Goal: Information Seeking & Learning: Learn about a topic

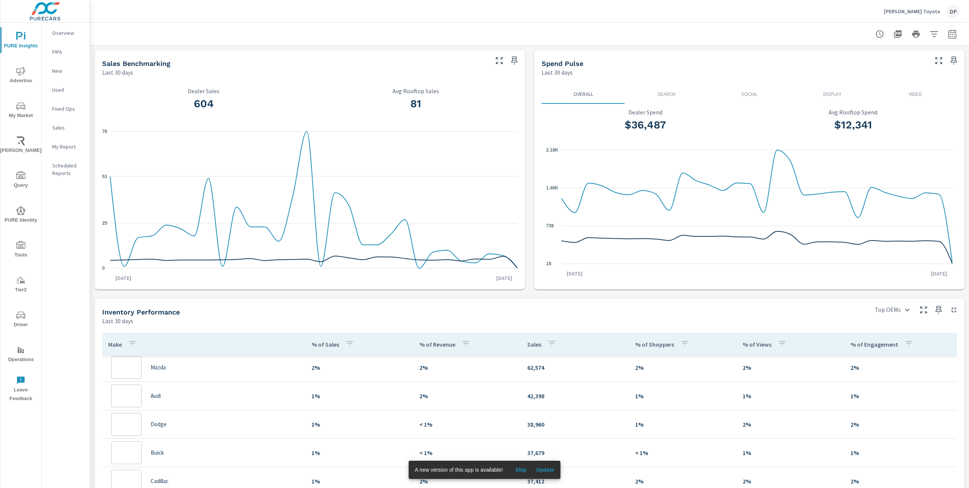
scroll to position [55, 0]
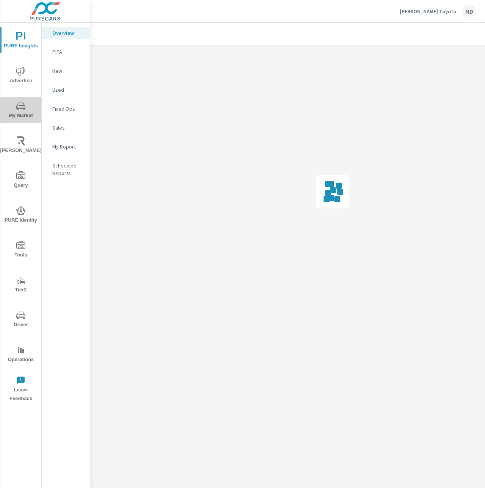
click at [23, 110] on span "My Market" at bounding box center [21, 110] width 36 height 19
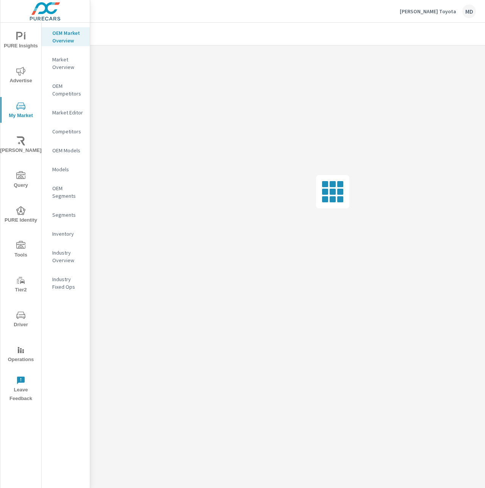
click at [66, 214] on p "Segments" at bounding box center [67, 215] width 31 height 8
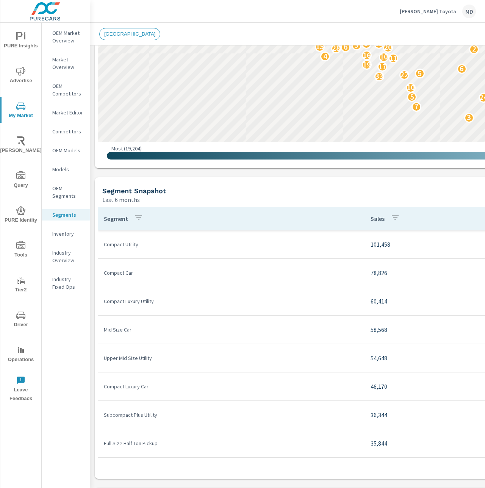
scroll to position [247, 0]
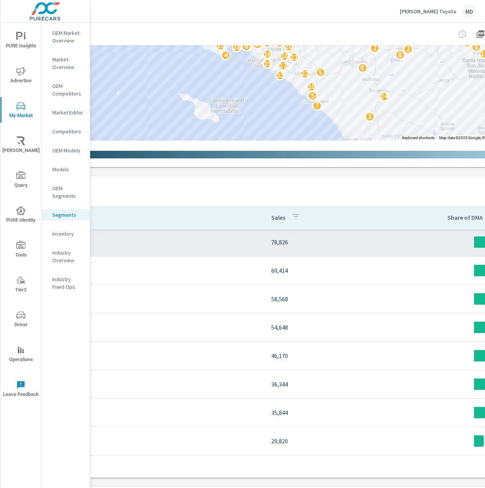
scroll to position [247, 0]
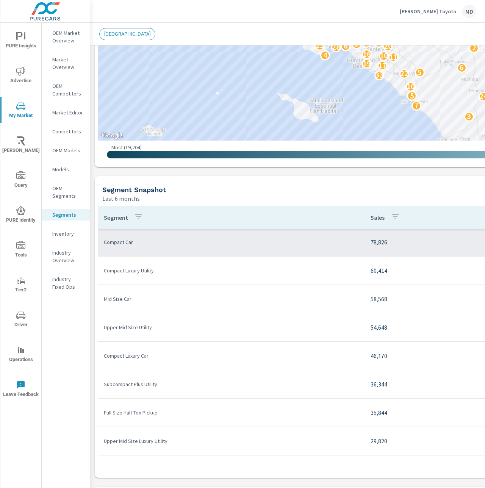
click at [233, 245] on p "Compact Car" at bounding box center [231, 242] width 254 height 8
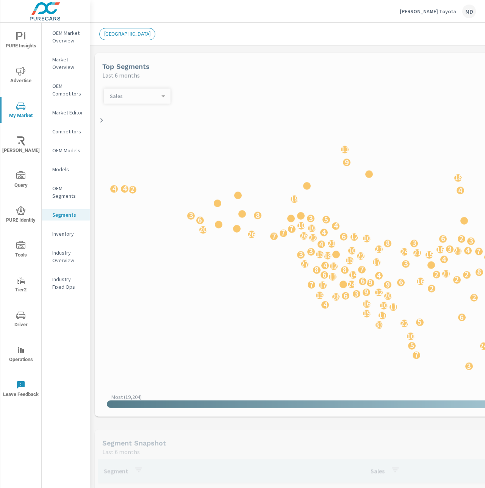
scroll to position [28, 0]
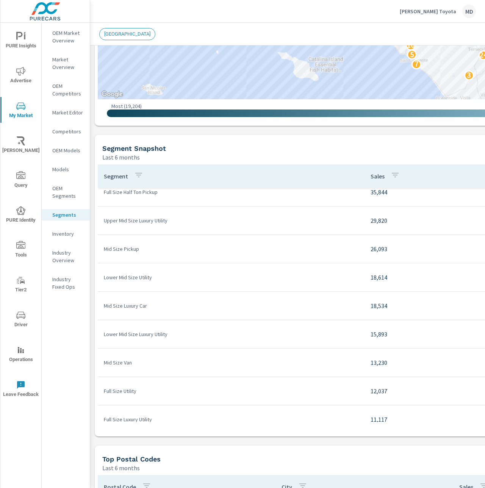
scroll to position [344, 0]
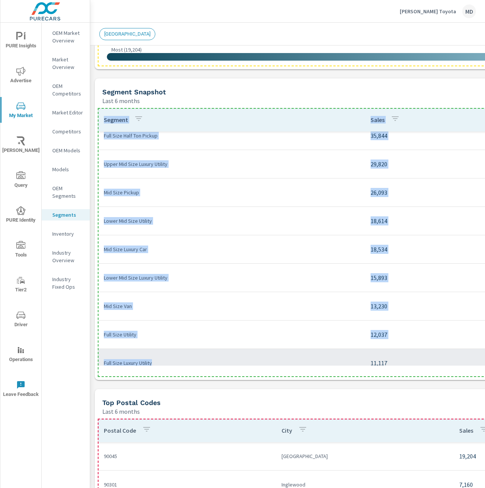
click at [241, 364] on p "Full Size Luxury Utility" at bounding box center [231, 363] width 254 height 8
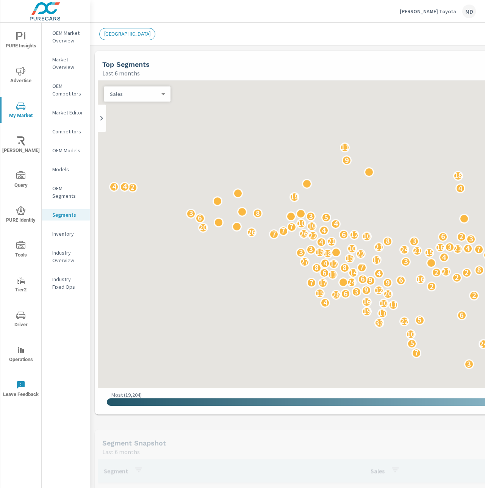
scroll to position [199, 0]
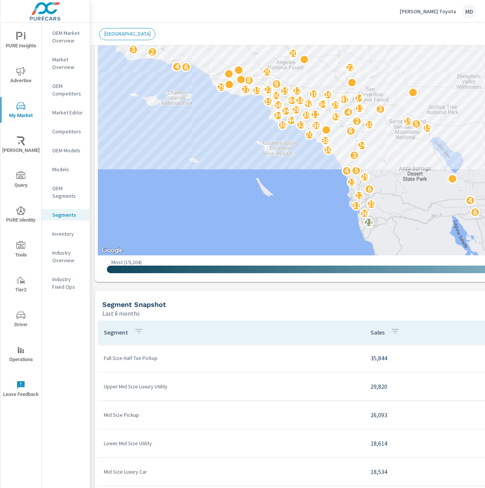
scroll to position [200, 0]
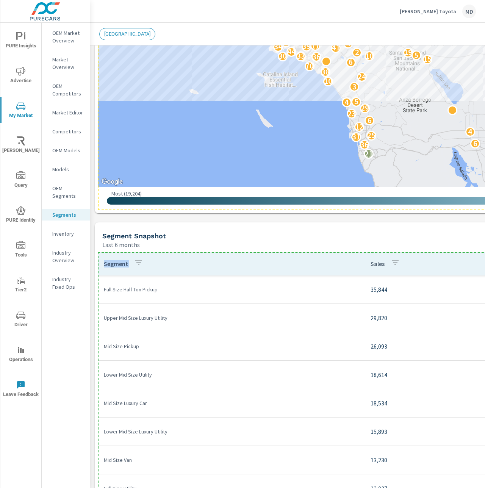
click at [211, 261] on th "Segment" at bounding box center [231, 263] width 267 height 23
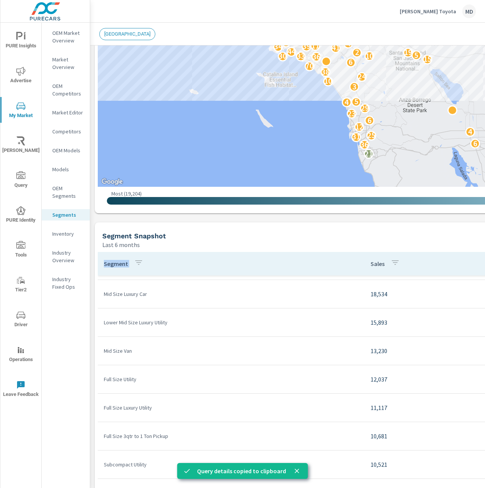
scroll to position [310, 0]
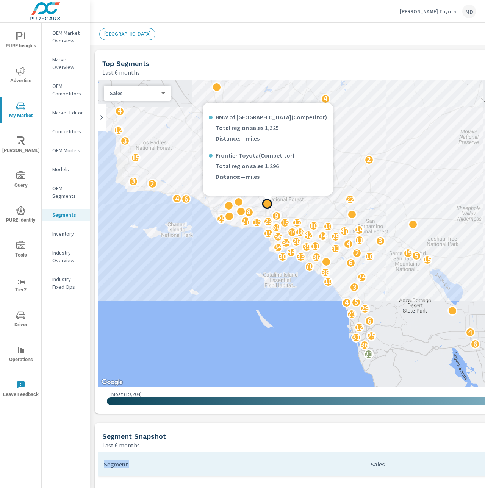
click at [238, 201] on div at bounding box center [268, 199] width 130 height 9
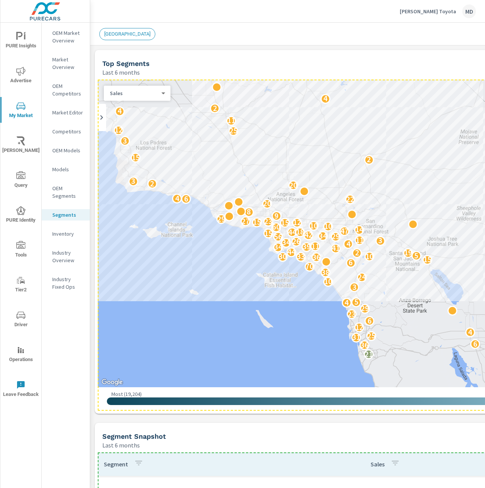
click at [101, 395] on div "Most ( 19,204 ) Least ( 1 )" at bounding box center [370, 398] width 545 height 23
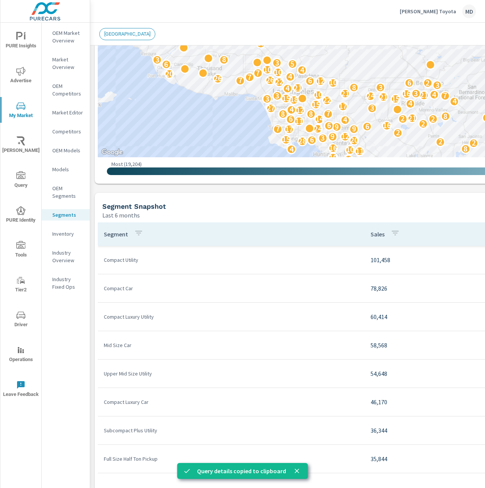
scroll to position [253, 0]
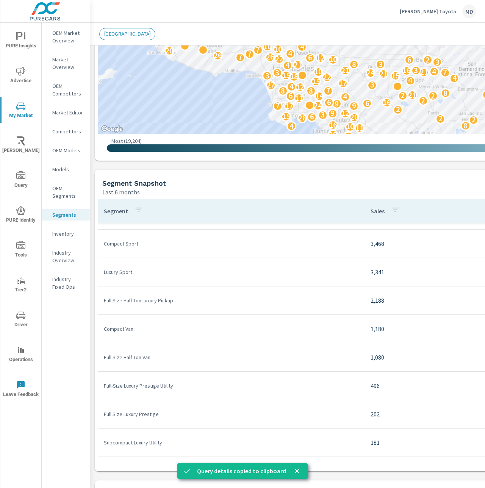
scroll to position [140, 0]
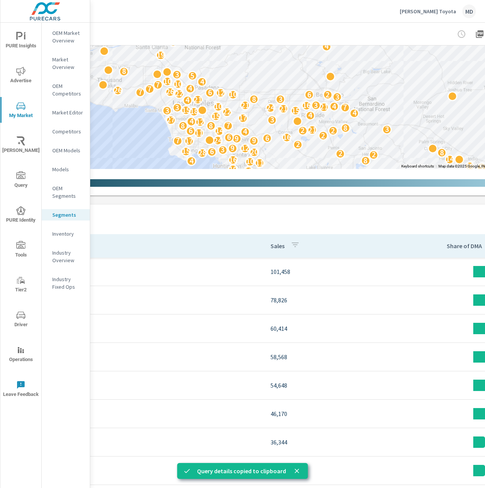
scroll to position [218, 0]
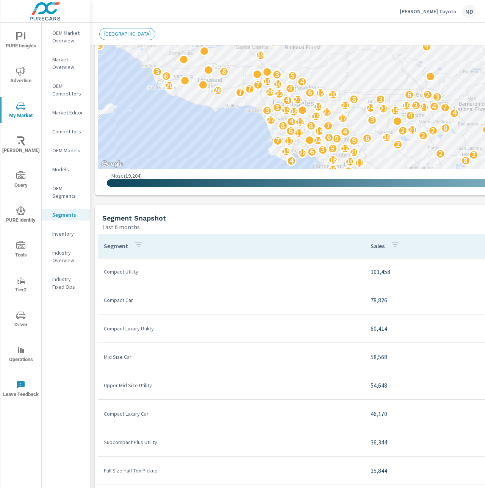
click at [64, 44] on p "OEM Market Overview" at bounding box center [67, 36] width 31 height 15
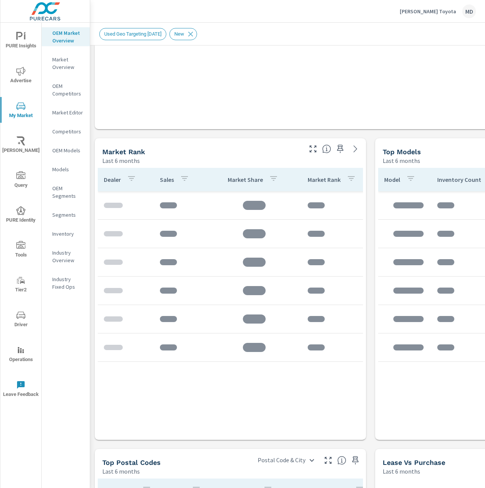
scroll to position [294, 0]
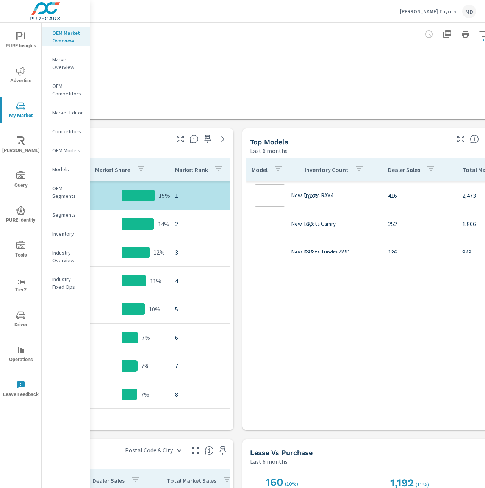
scroll to position [294, 166]
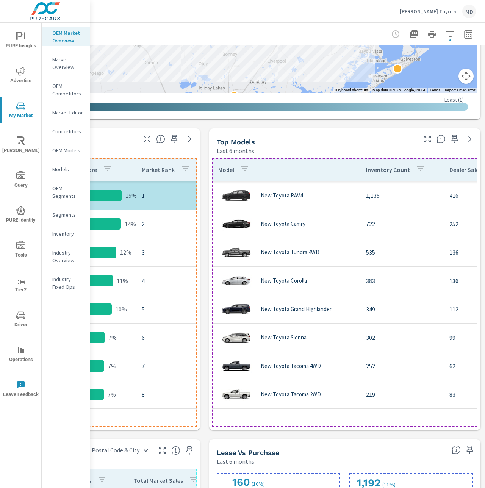
click at [303, 419] on div "Model Inventory Count Dealer Sales Total Market Sales Market Share Market Rank …" at bounding box center [344, 292] width 265 height 269
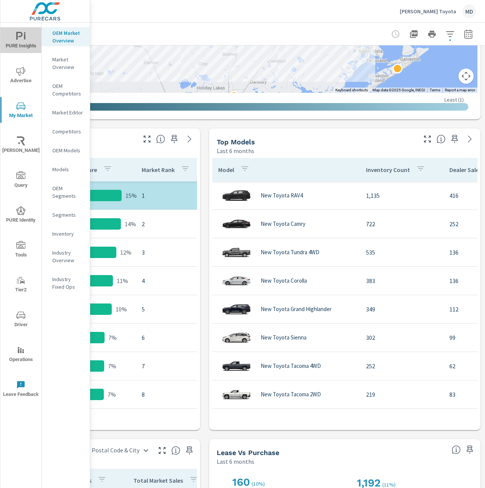
click at [28, 41] on span "PURE Insights" at bounding box center [21, 41] width 36 height 19
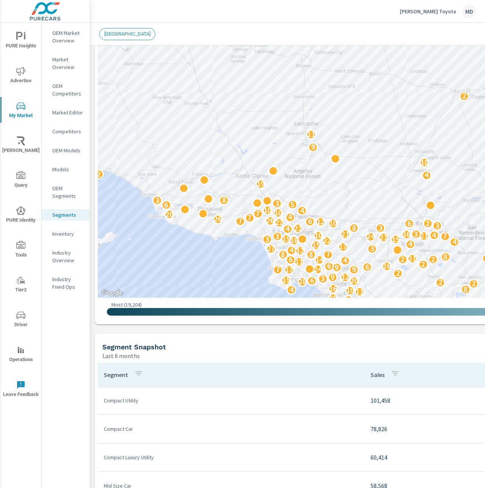
scroll to position [89, 0]
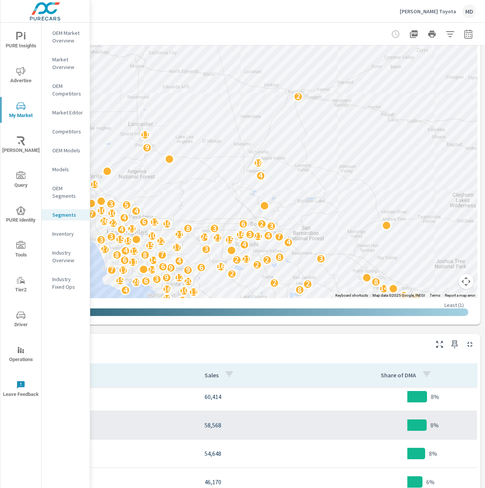
scroll to position [89, 0]
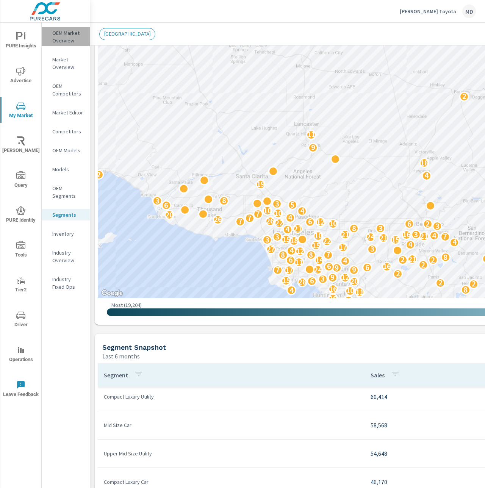
click at [65, 42] on p "OEM Market Overview" at bounding box center [67, 36] width 31 height 15
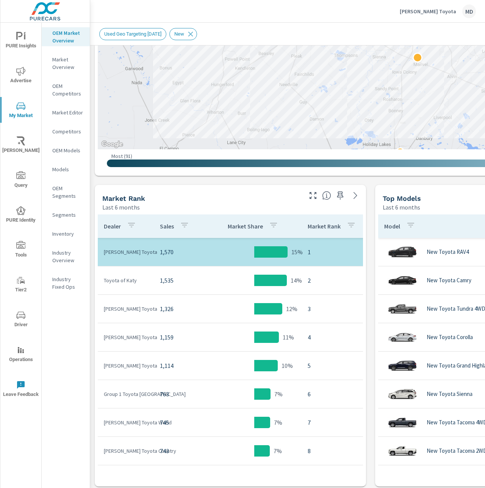
scroll to position [238, 0]
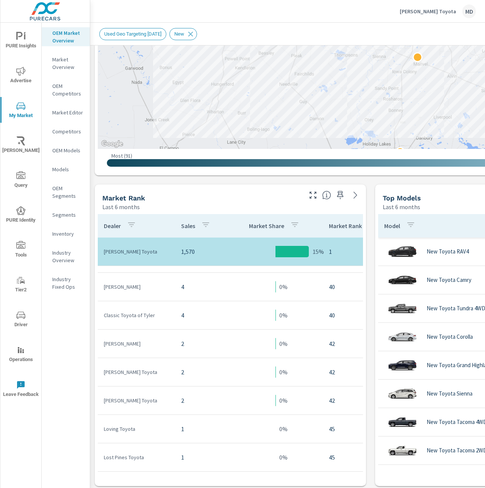
scroll to position [409, 0]
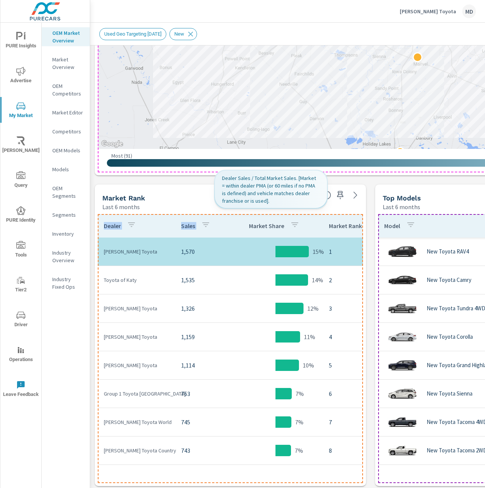
click at [228, 225] on th "Market Share" at bounding box center [275, 225] width 95 height 23
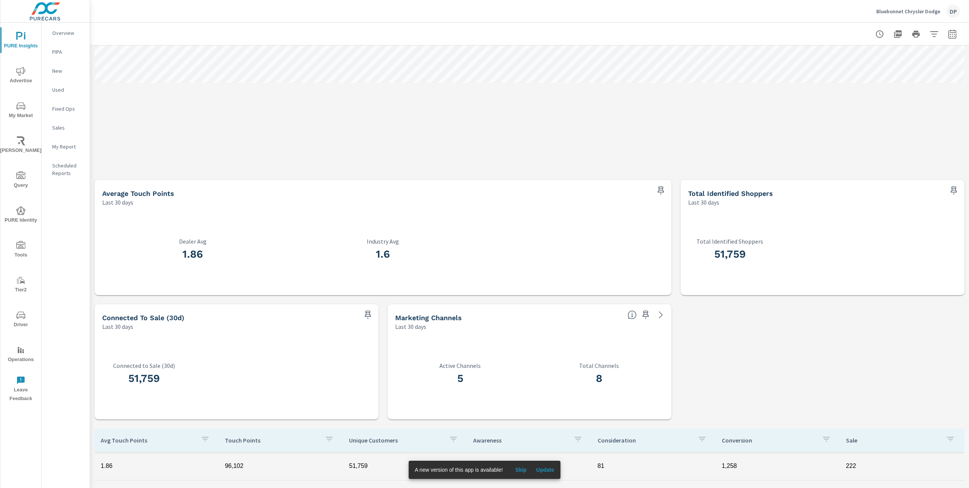
scroll to position [119, 0]
click at [660, 316] on icon at bounding box center [660, 314] width 3 height 7
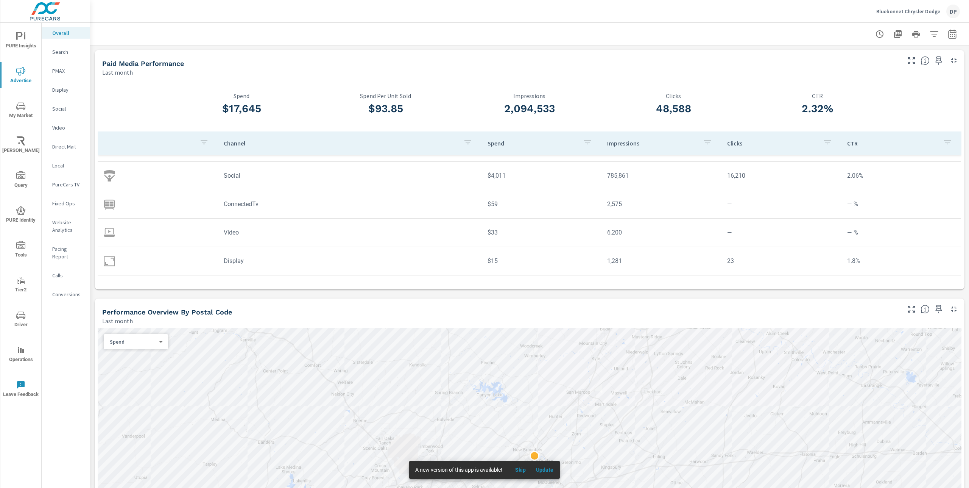
scroll to position [28, 0]
